Goal: Task Accomplishment & Management: Complete application form

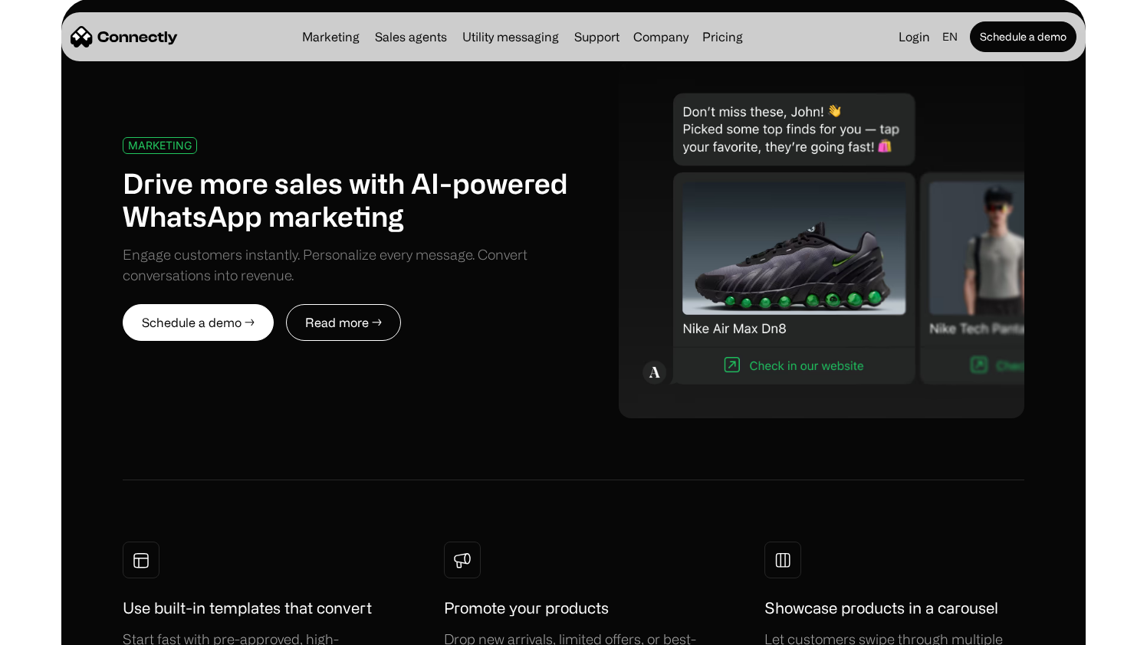
scroll to position [709, 0]
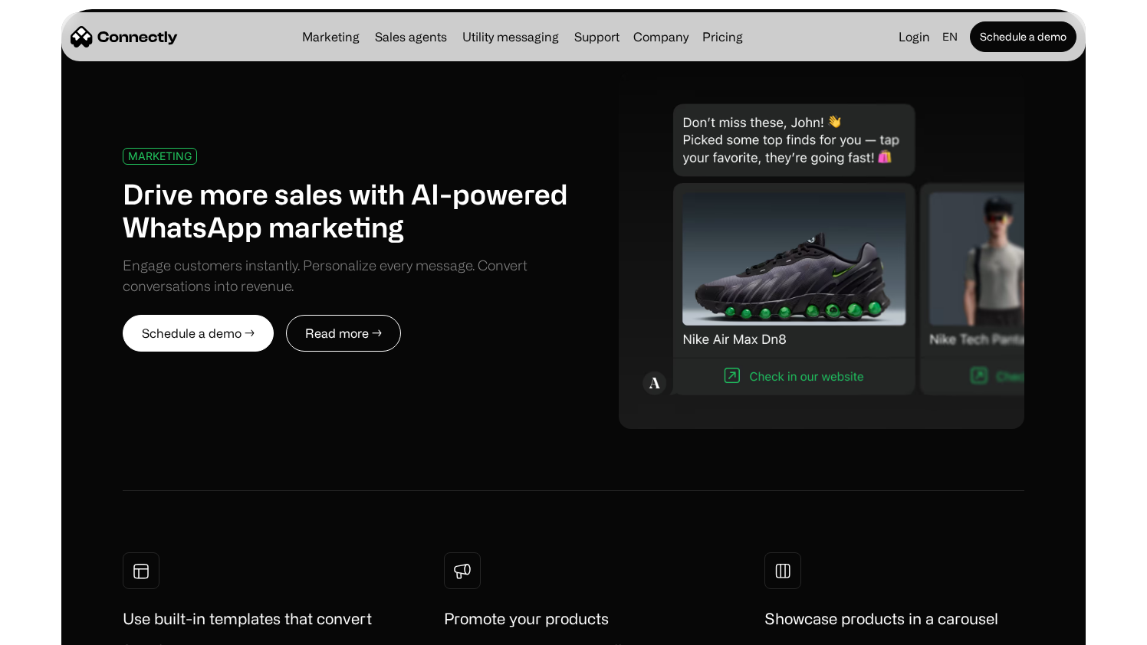
drag, startPoint x: 855, startPoint y: 265, endPoint x: 847, endPoint y: 289, distance: 25.0
click at [855, 265] on img at bounding box center [822, 250] width 406 height 359
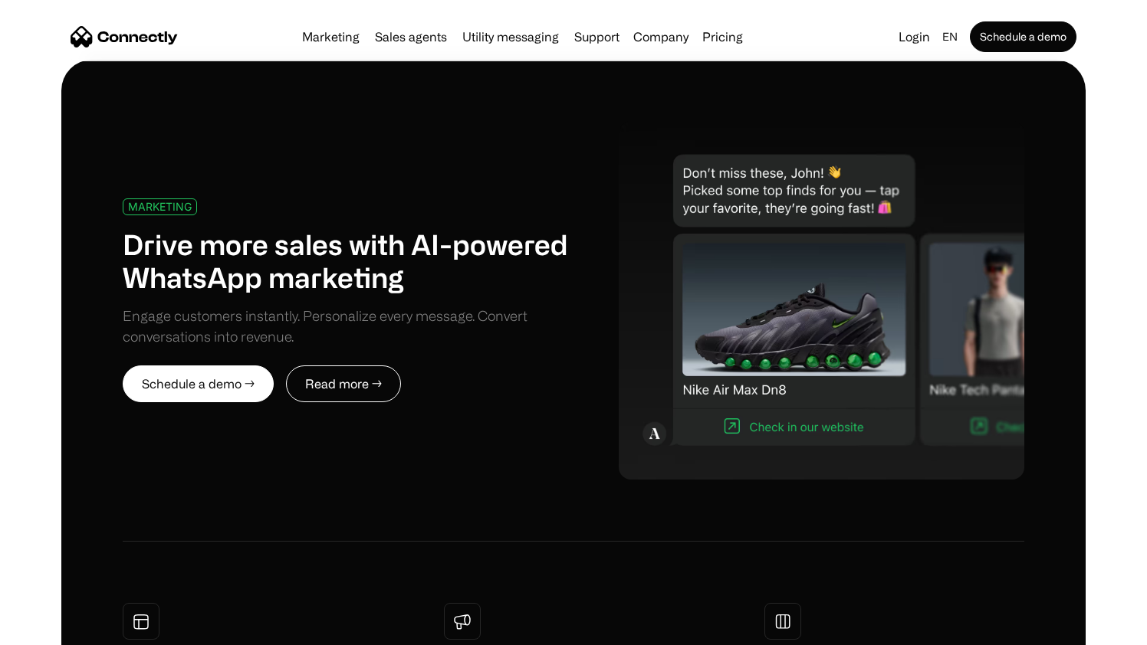
scroll to position [657, 0]
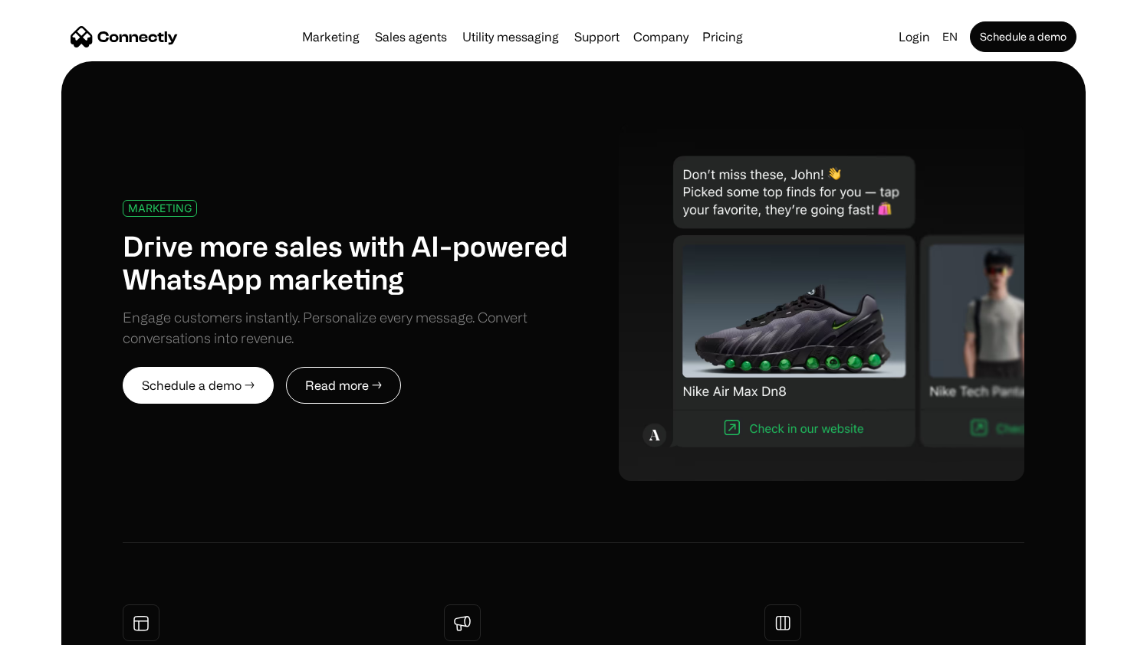
click at [736, 433] on img at bounding box center [822, 302] width 406 height 359
click at [779, 389] on img at bounding box center [822, 302] width 406 height 359
click at [934, 392] on img at bounding box center [822, 302] width 406 height 359
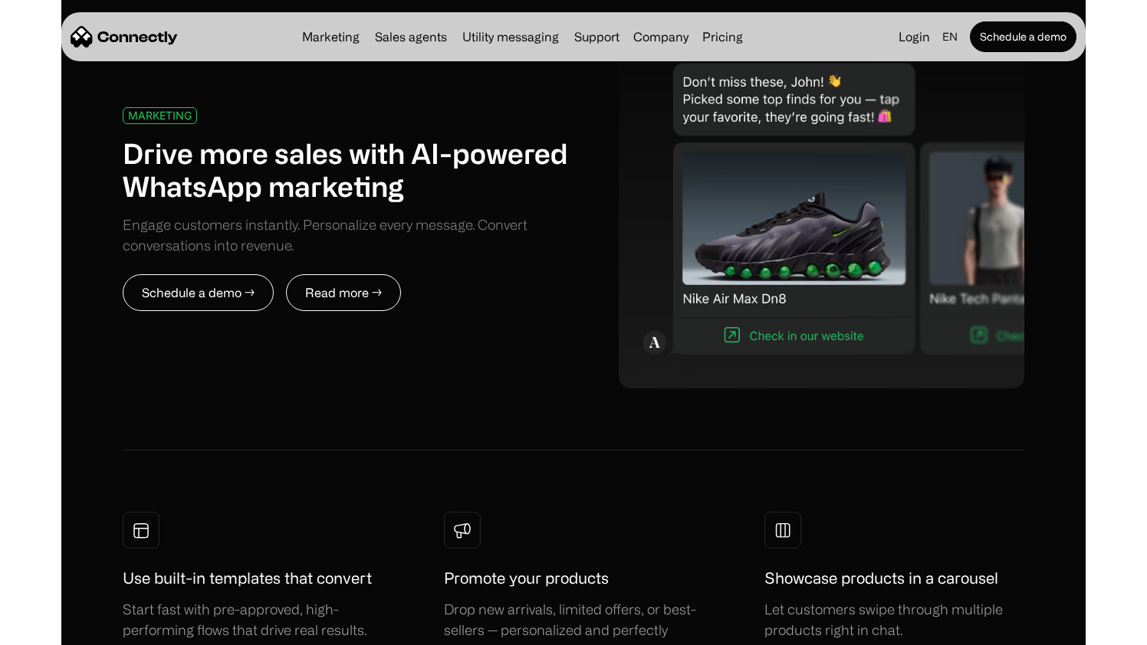
scroll to position [750, 0]
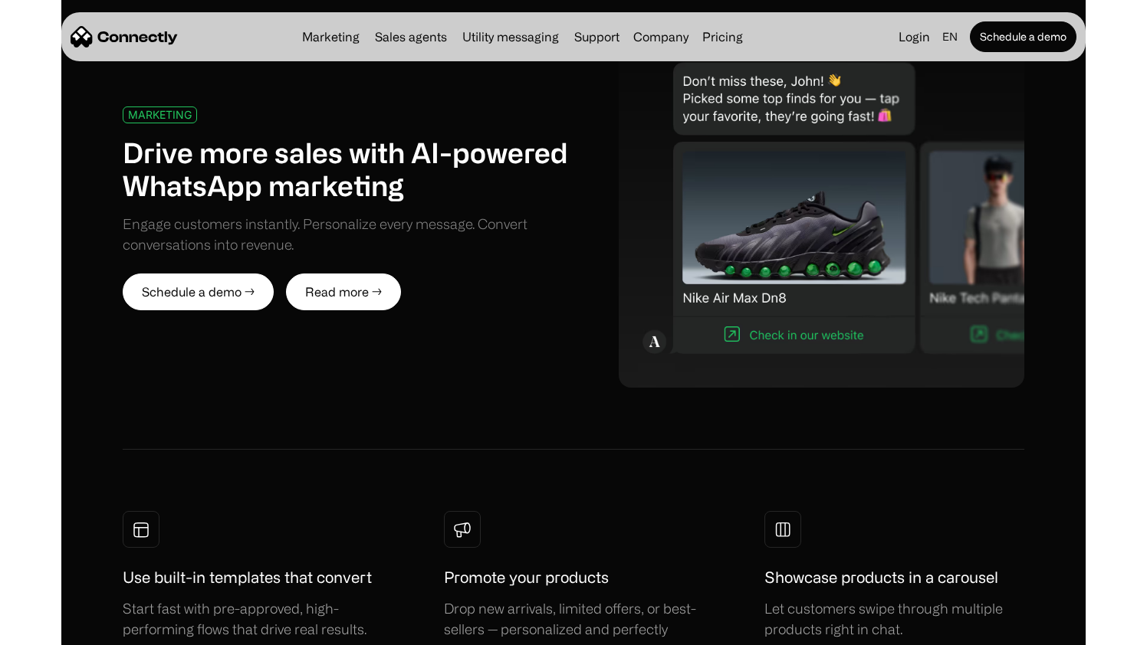
click at [353, 294] on link "Read more →" at bounding box center [343, 292] width 115 height 37
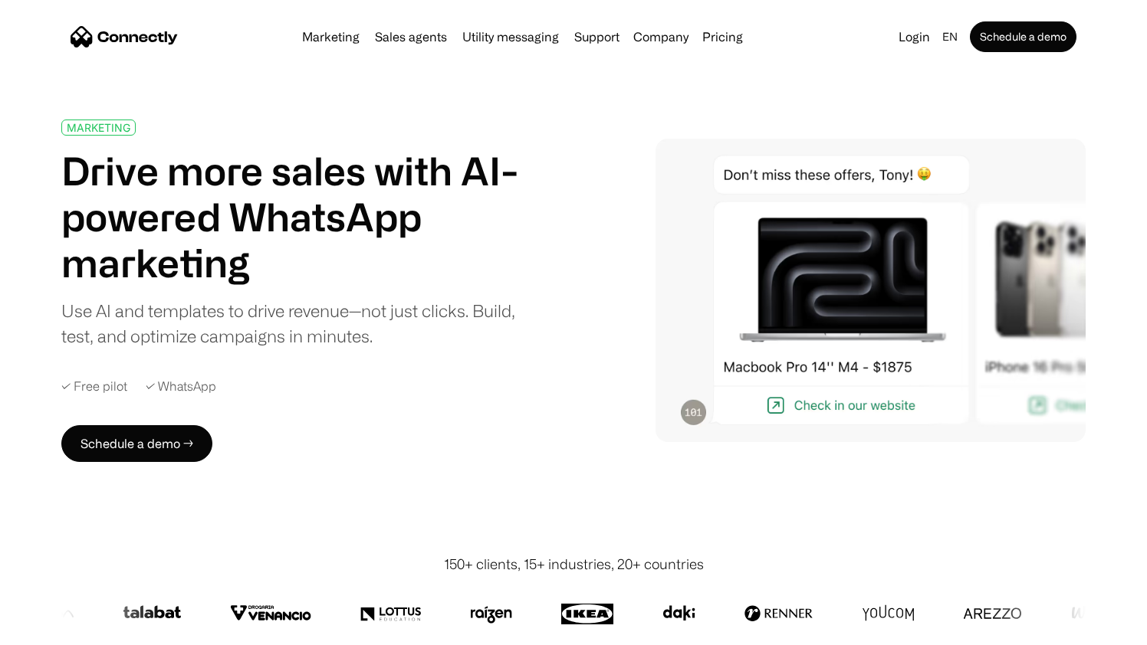
scroll to position [5, 0]
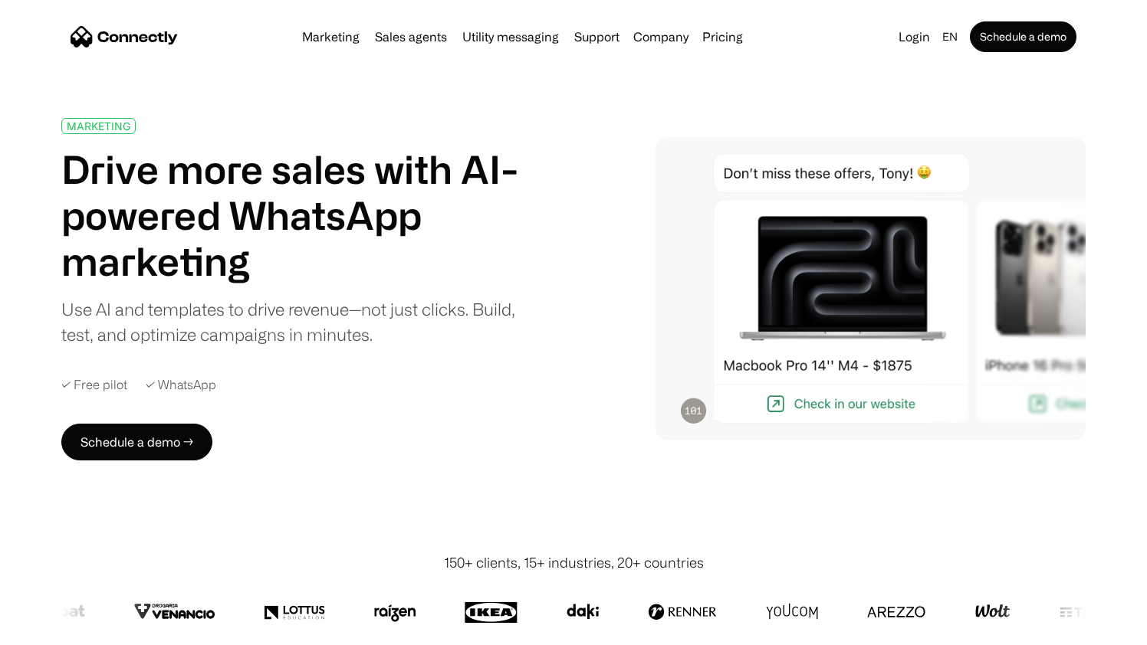
click at [769, 406] on img at bounding box center [870, 289] width 430 height 304
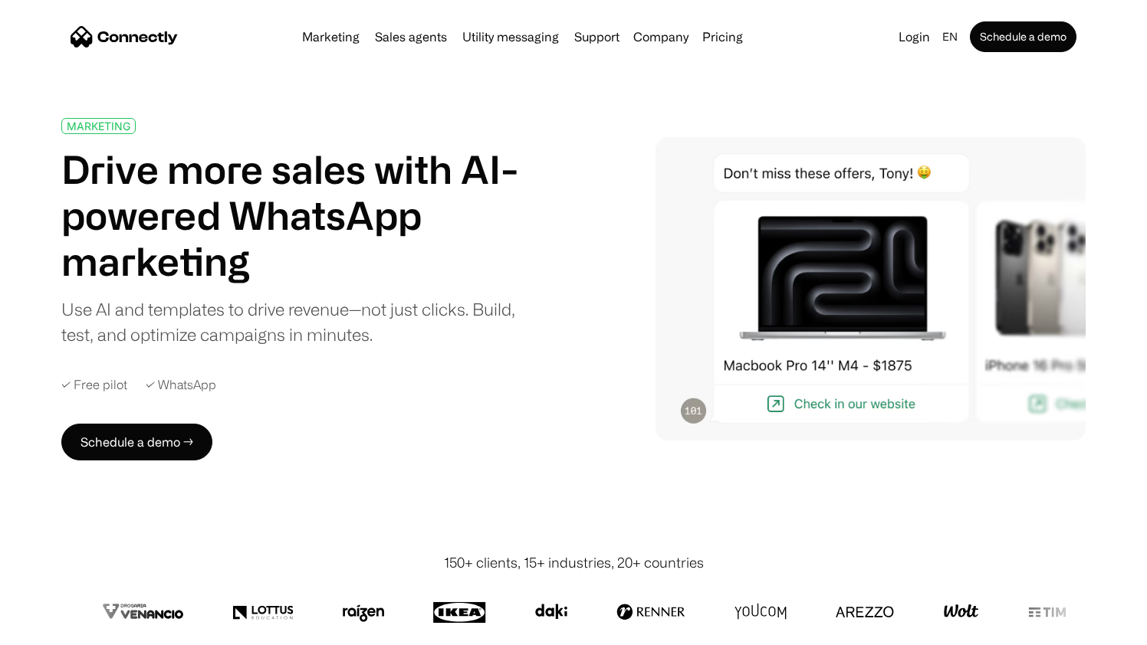
click at [784, 409] on img at bounding box center [870, 289] width 430 height 304
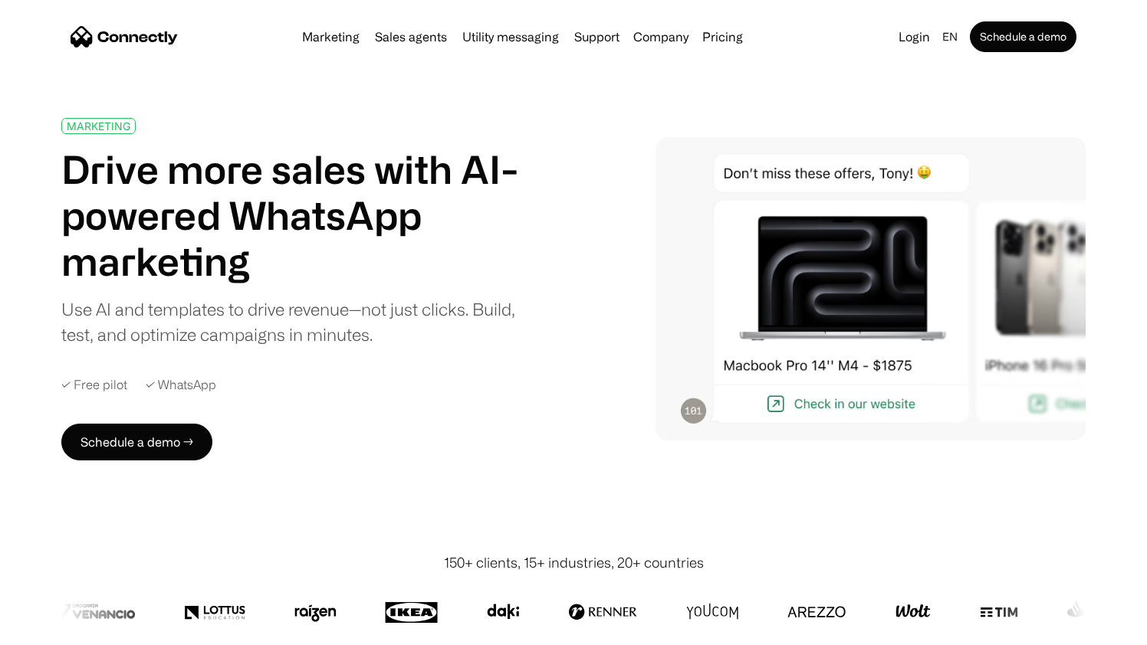
click at [931, 325] on img at bounding box center [870, 289] width 430 height 304
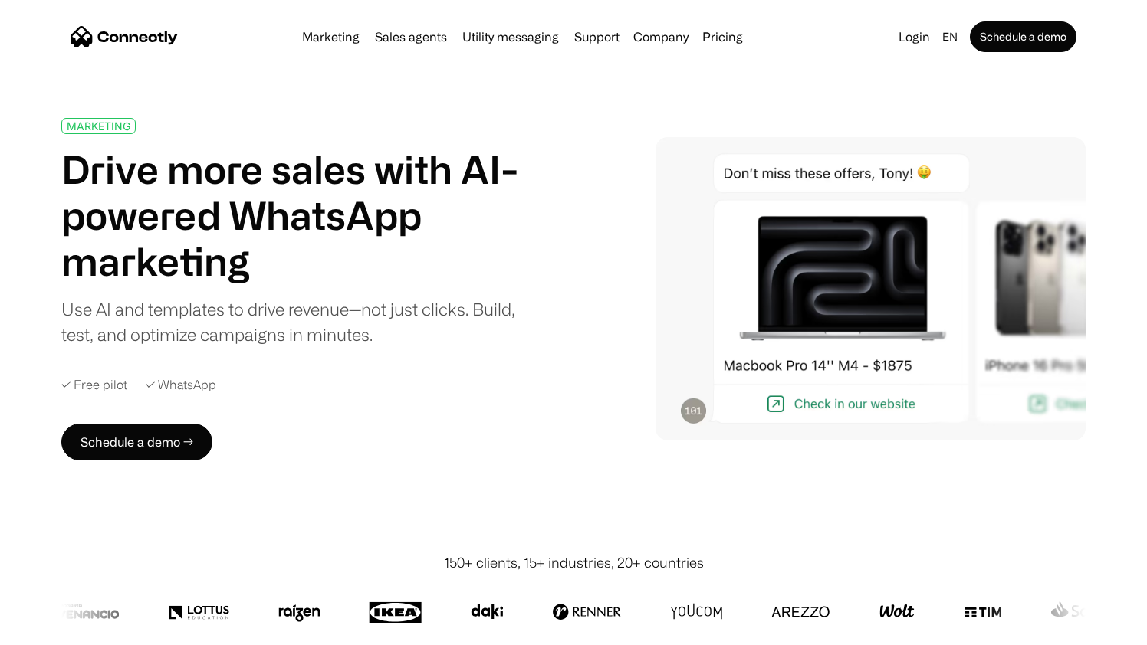
click at [931, 325] on img at bounding box center [870, 289] width 430 height 304
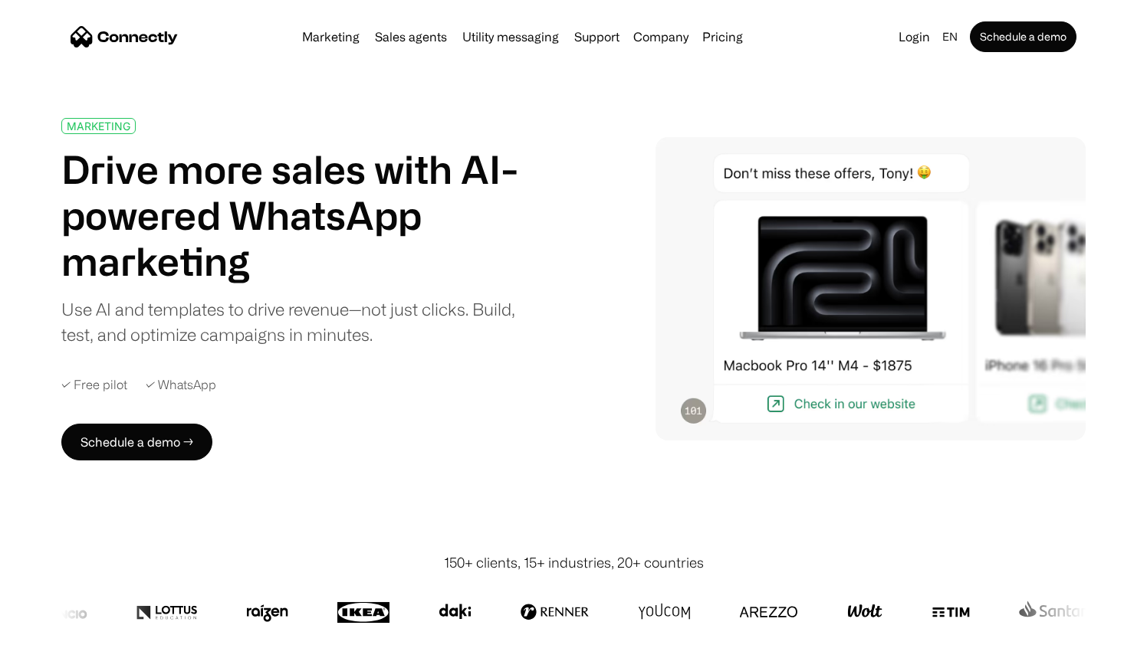
click at [1071, 360] on img at bounding box center [870, 289] width 430 height 304
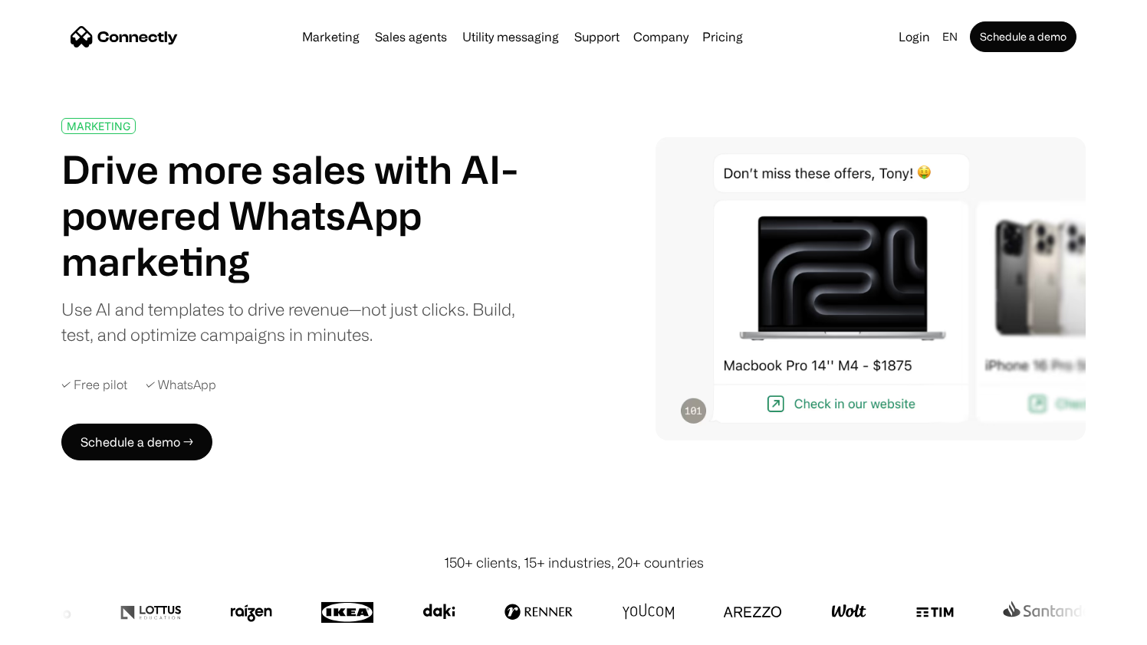
click at [986, 290] on img at bounding box center [870, 289] width 430 height 304
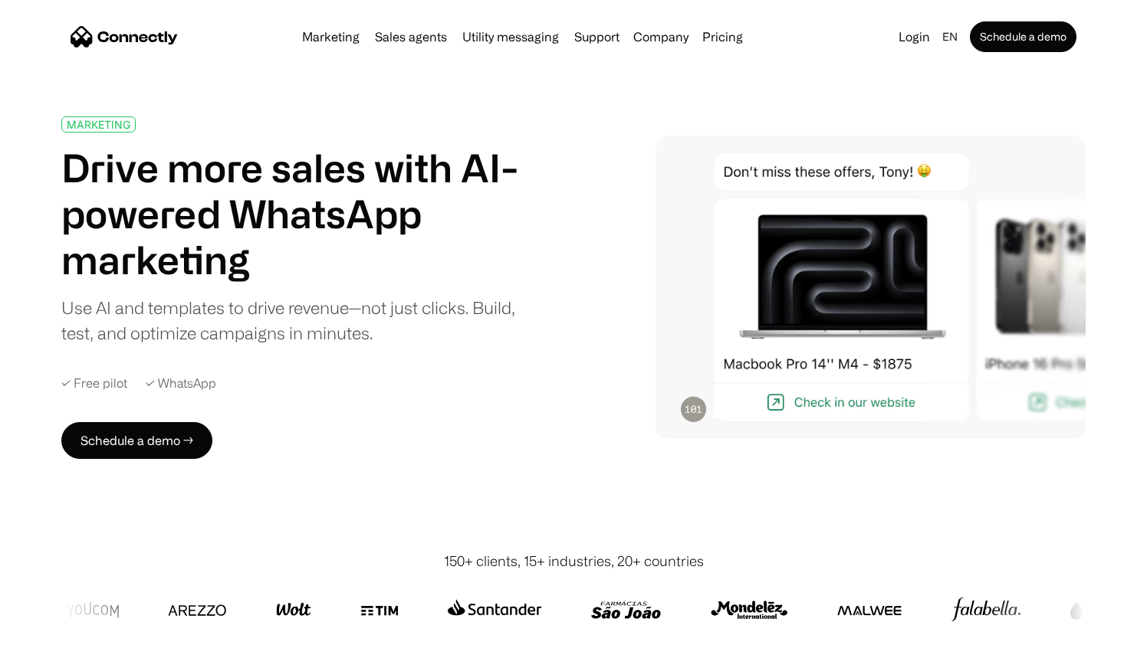
scroll to position [0, 0]
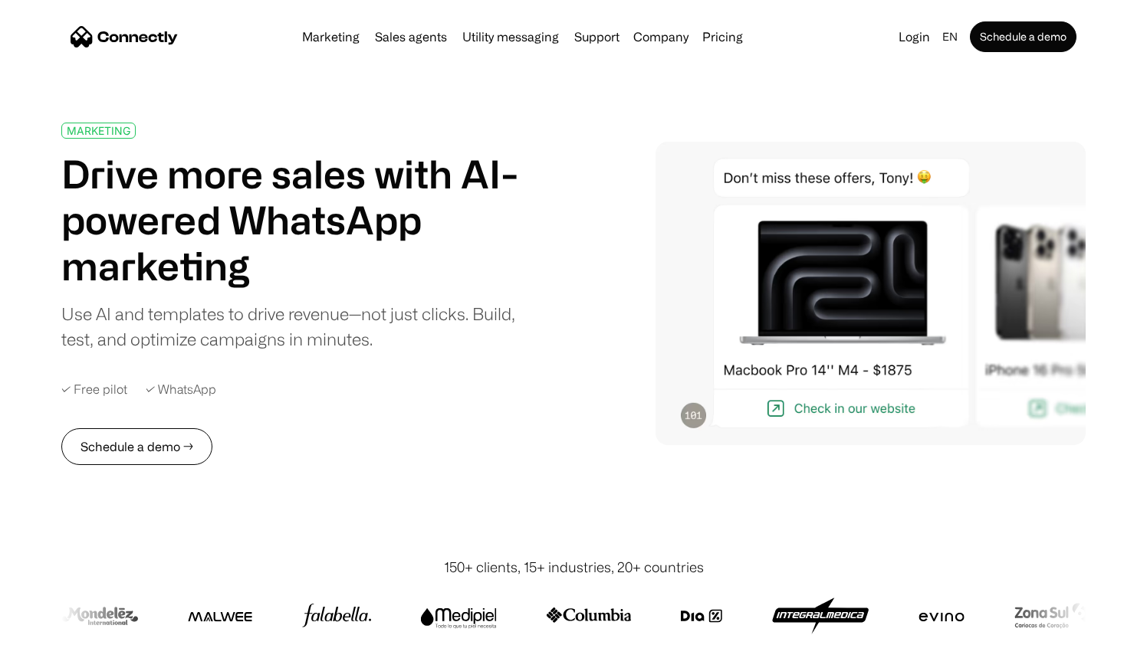
click at [140, 449] on link "Schedule a demo →" at bounding box center [136, 447] width 151 height 37
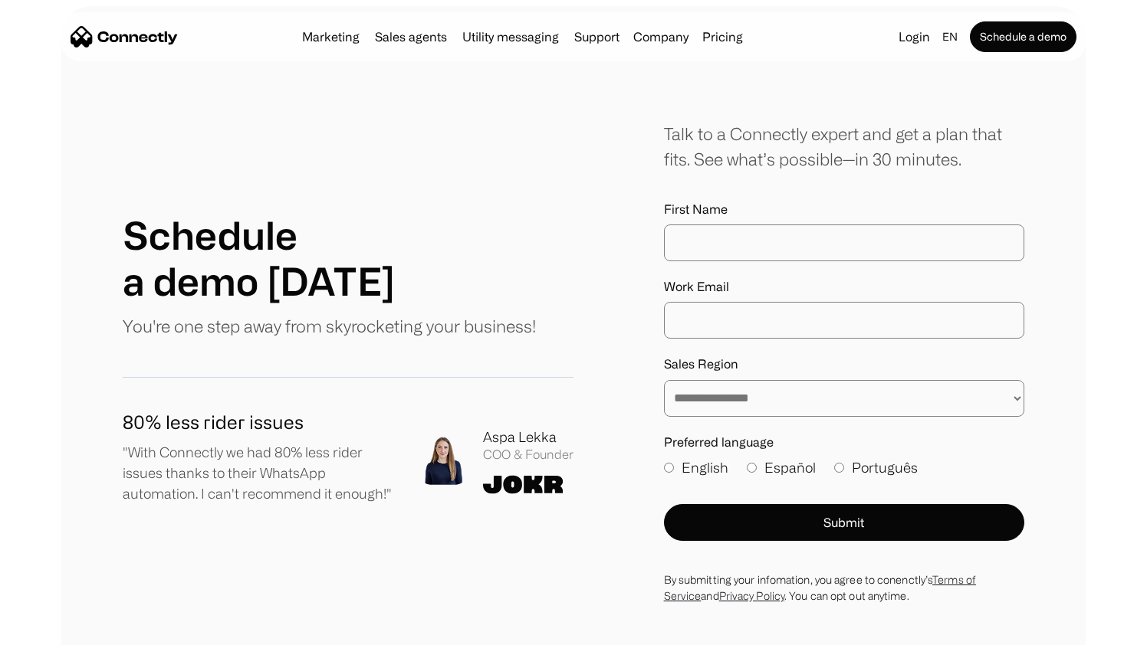
scroll to position [74, 0]
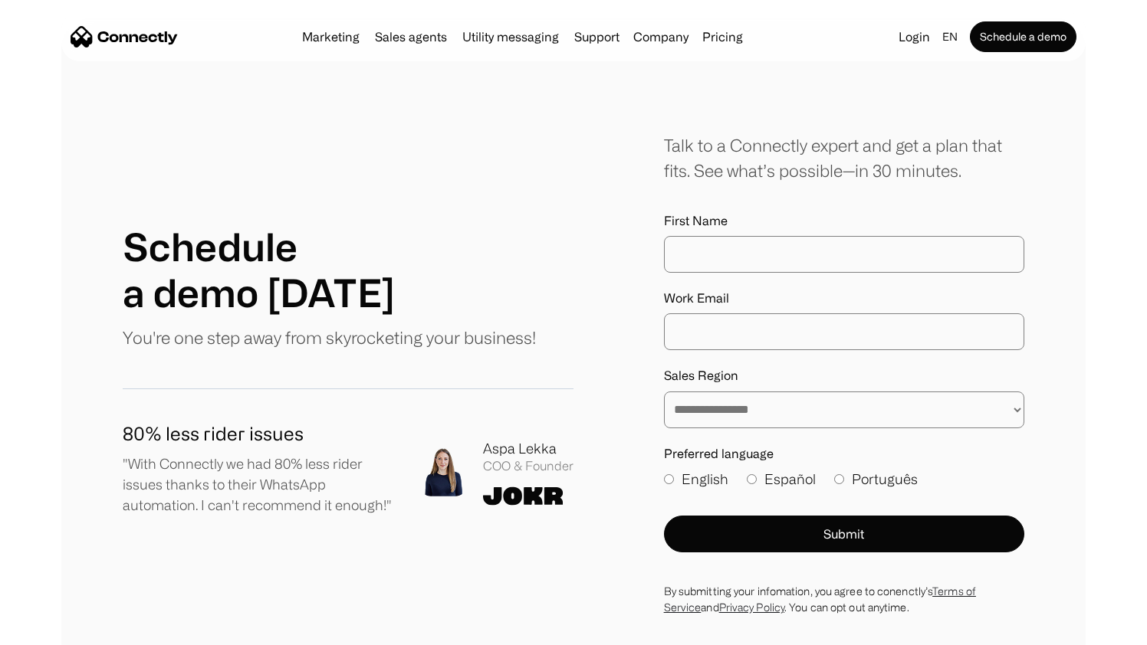
click at [711, 263] on input "First Name" at bounding box center [844, 254] width 360 height 37
type input "*"
type input "**"
click at [724, 330] on input "Work Email" at bounding box center [844, 332] width 360 height 37
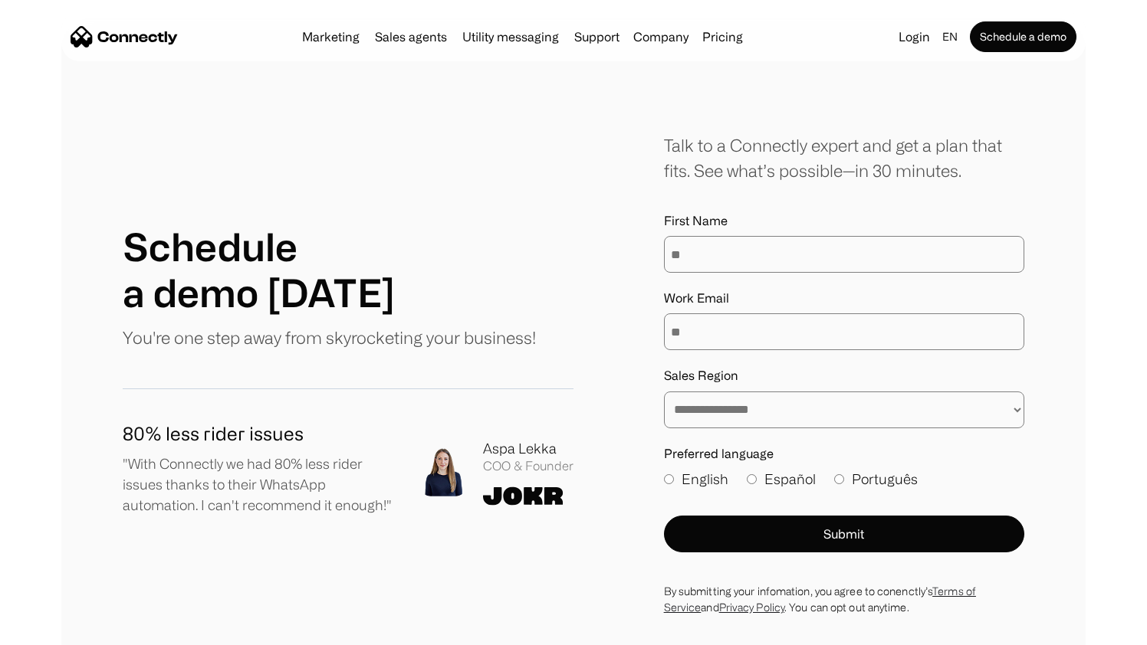
type input "*"
click at [967, 425] on select "**********" at bounding box center [844, 410] width 360 height 37
select select "*****"
click at [702, 345] on input "Work Email" at bounding box center [844, 332] width 360 height 37
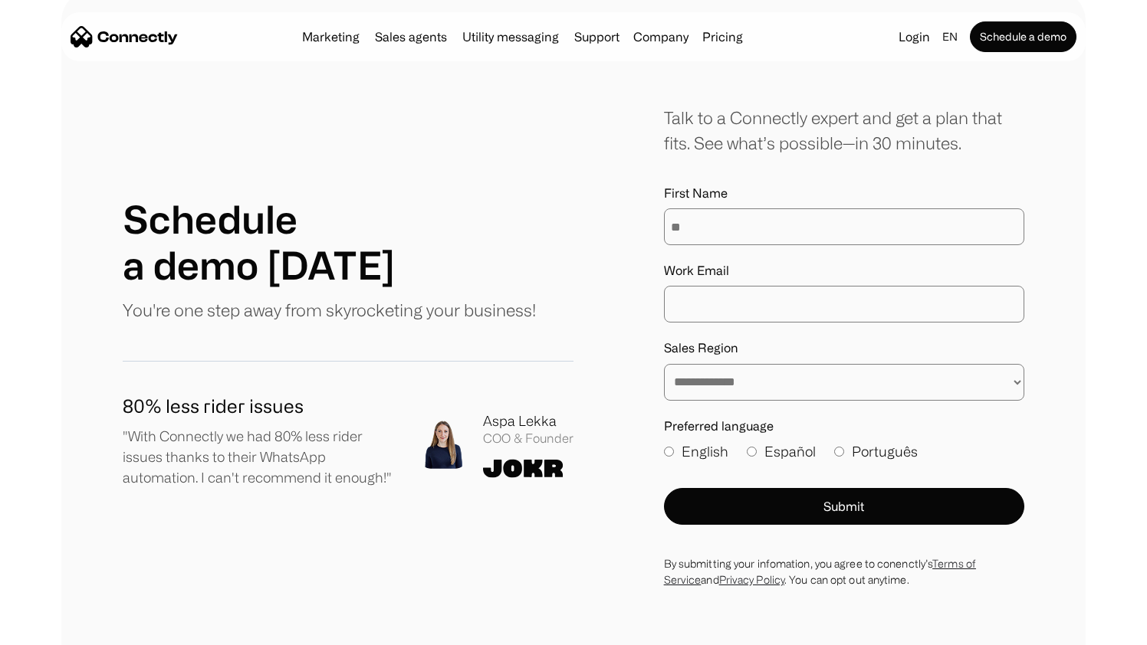
scroll to position [0, 0]
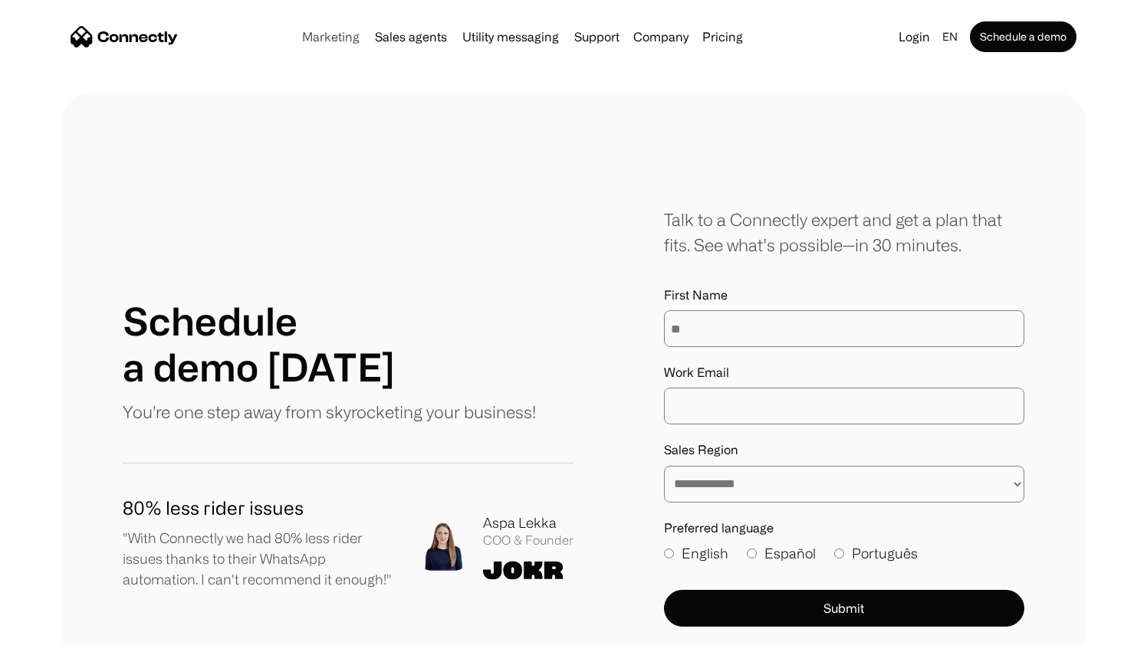
click at [332, 36] on link "Marketing" at bounding box center [331, 37] width 70 height 12
